Goal: Task Accomplishment & Management: Manage account settings

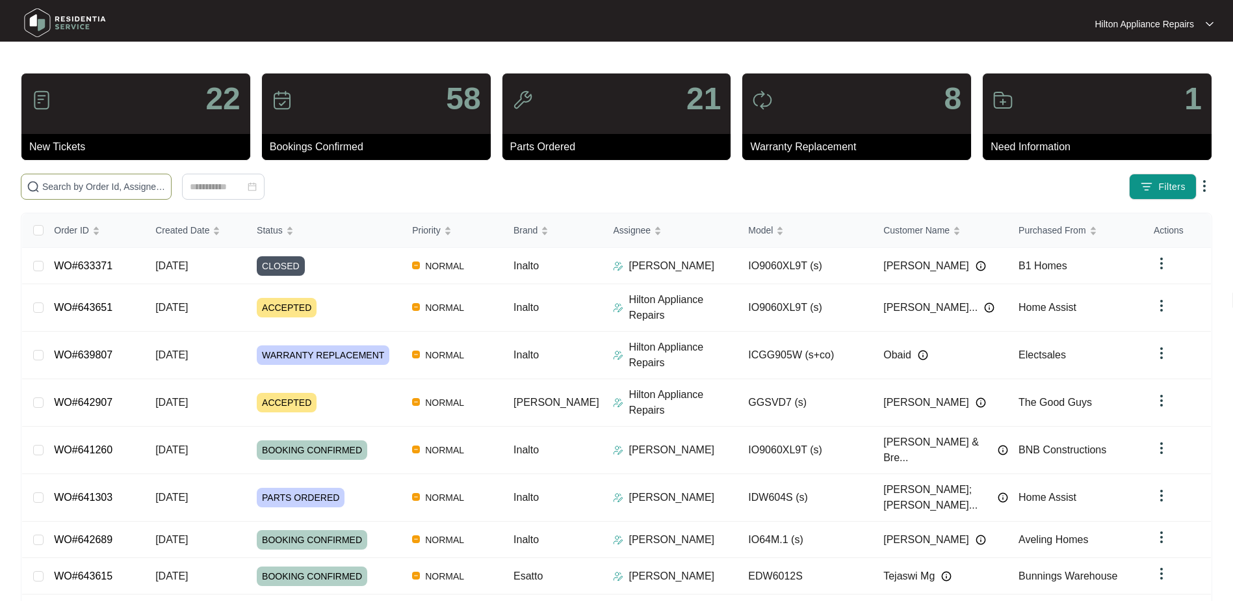
click at [47, 187] on input "text" at bounding box center [104, 186] width 124 height 14
paste input "WO#640467"
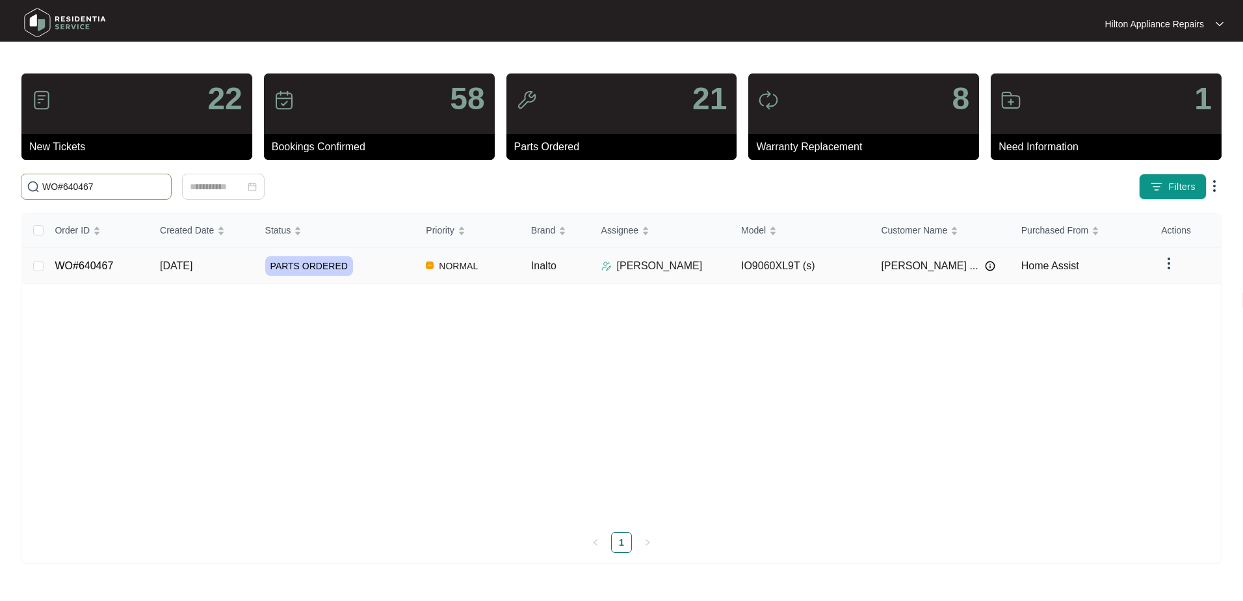
type input "WO#640467"
click at [172, 268] on span "[DATE]" at bounding box center [176, 265] width 33 height 11
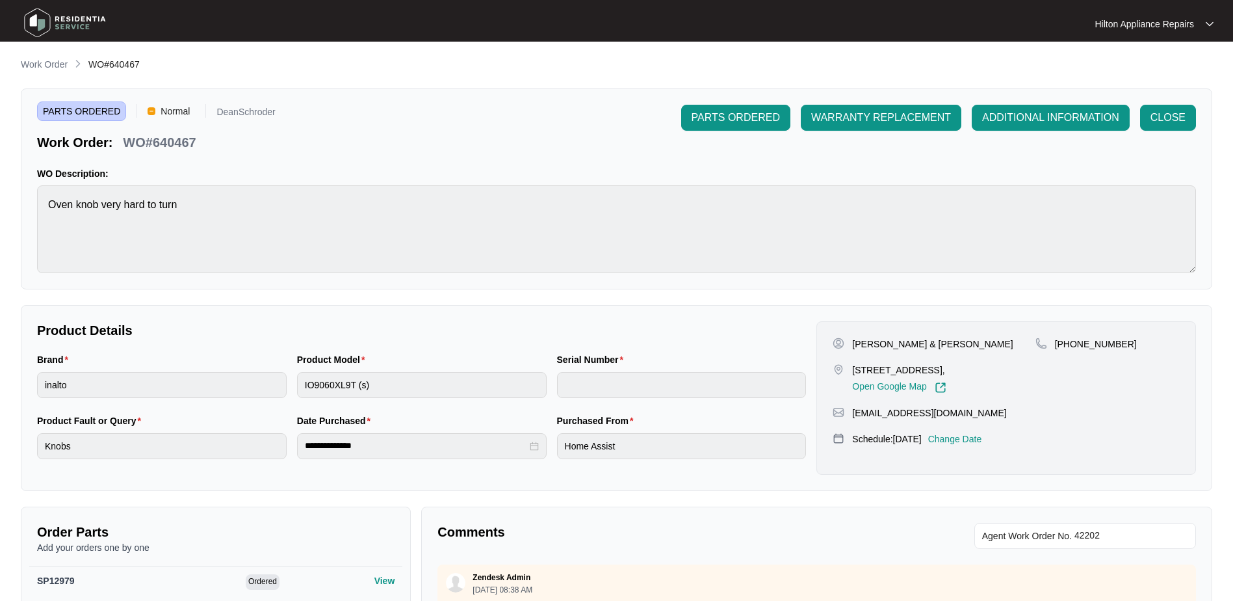
click at [976, 438] on p "Change Date" at bounding box center [955, 438] width 54 height 13
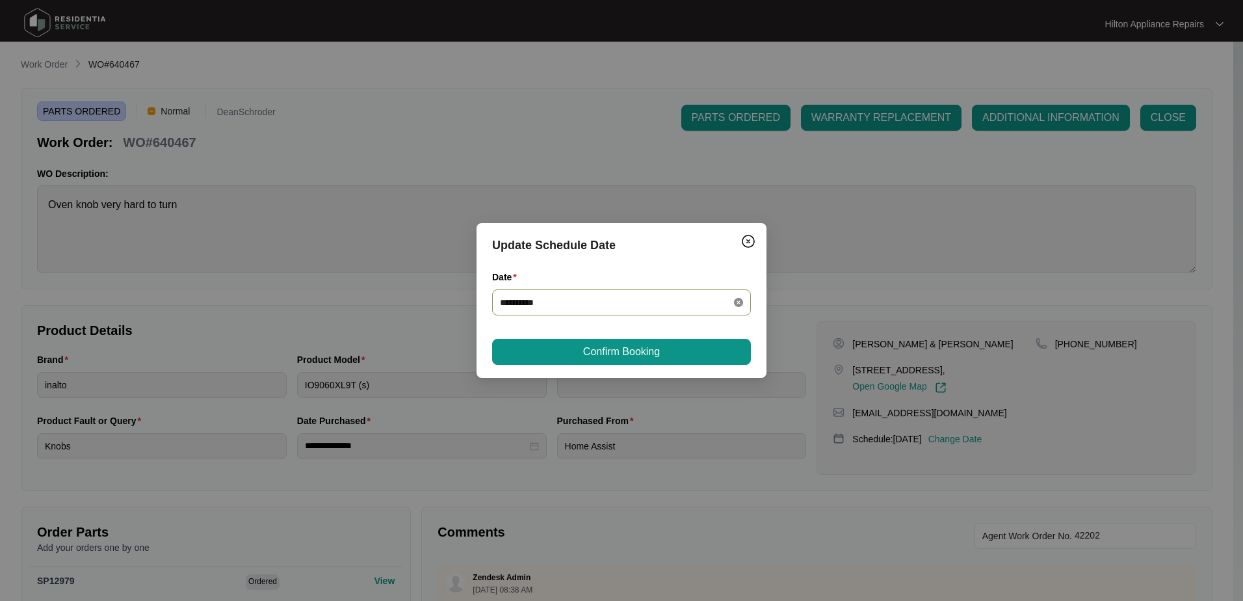
click at [734, 300] on icon "close-circle" at bounding box center [738, 302] width 9 height 9
click at [737, 301] on div at bounding box center [621, 302] width 243 height 14
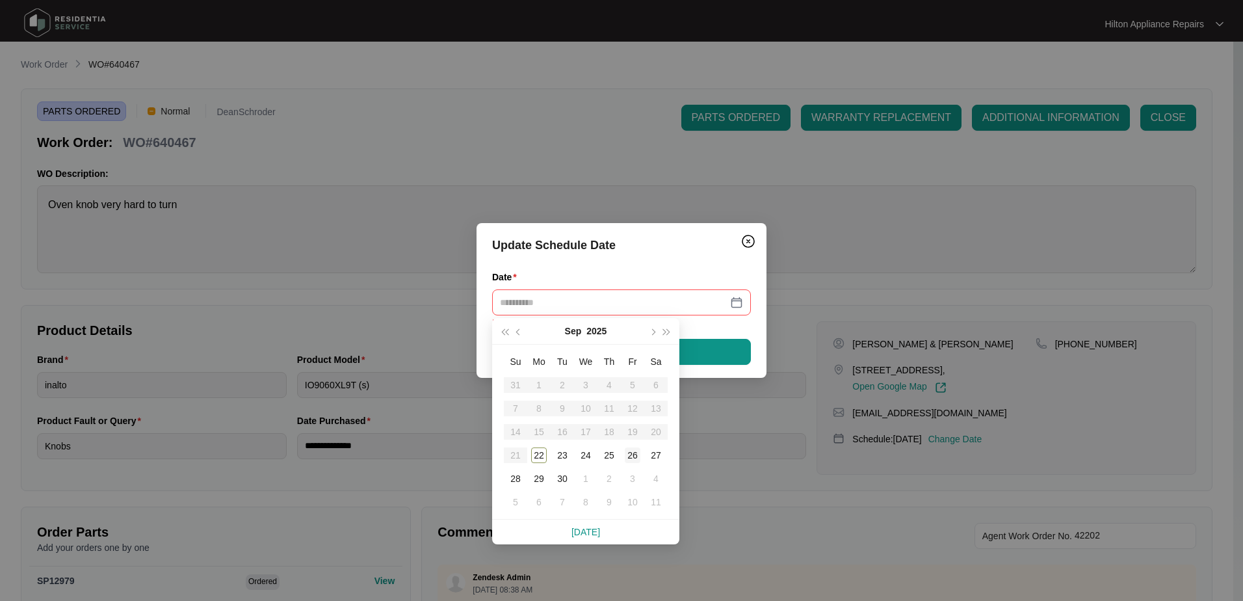
click at [631, 453] on div "26" at bounding box center [633, 455] width 16 height 16
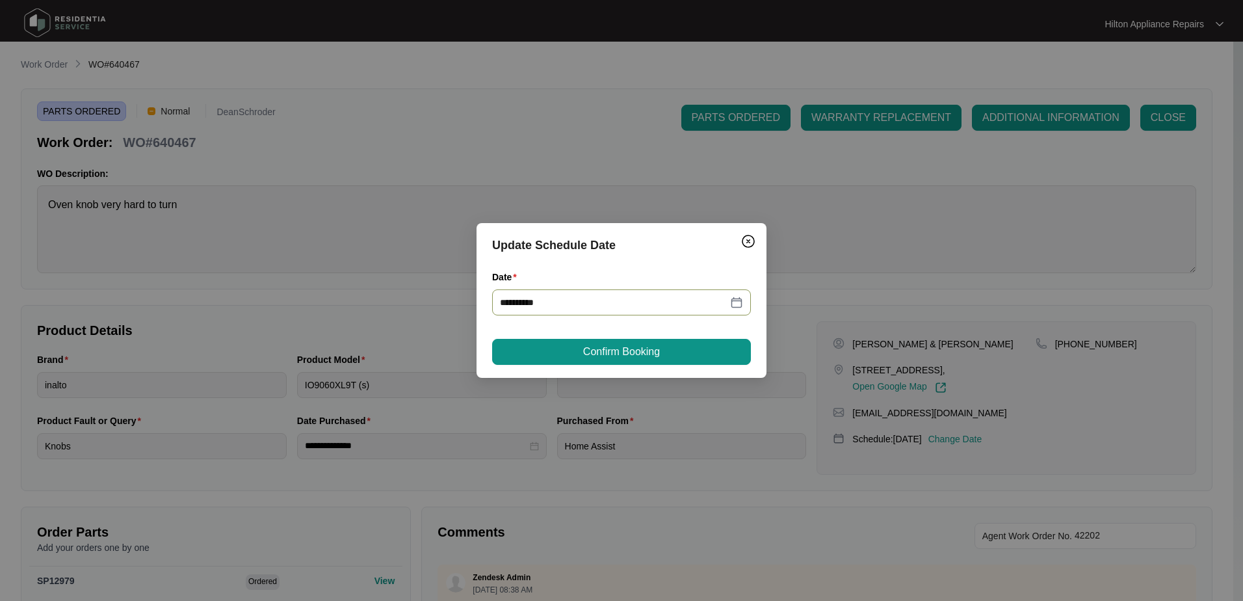
type input "**********"
drag, startPoint x: 616, startPoint y: 352, endPoint x: 623, endPoint y: 348, distance: 8.1
click at [616, 352] on span "Confirm Booking" at bounding box center [621, 352] width 77 height 16
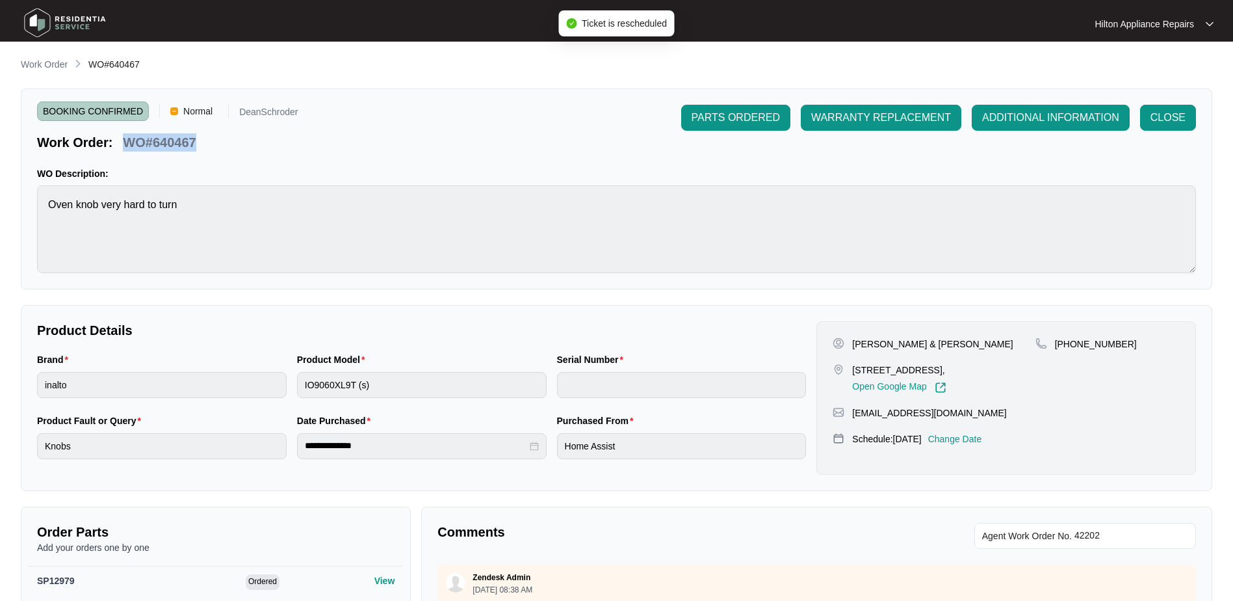
drag, startPoint x: 200, startPoint y: 145, endPoint x: 125, endPoint y: 144, distance: 74.8
click at [125, 144] on div "WO#640467" at bounding box center [159, 140] width 83 height 23
copy p "WO#640467"
click at [46, 64] on p "Work Order" at bounding box center [44, 64] width 47 height 13
